Goal: Entertainment & Leisure: Consume media (video, audio)

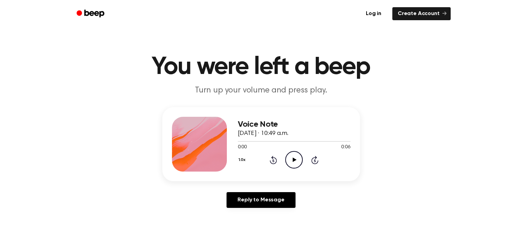
click at [291, 162] on icon "Play Audio" at bounding box center [293, 159] width 17 height 17
click at [290, 162] on icon "Play Audio" at bounding box center [293, 159] width 17 height 17
